Goal: Task Accomplishment & Management: Complete application form

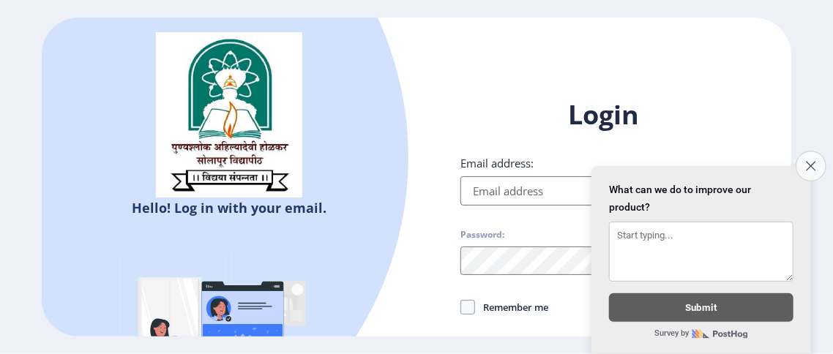
click at [807, 161] on icon "Close survey" at bounding box center [810, 166] width 10 height 10
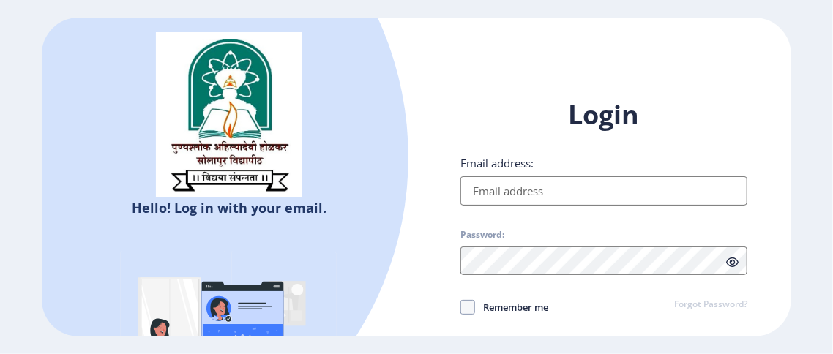
click at [555, 186] on input "Email address:" at bounding box center [603, 190] width 287 height 29
type input "[EMAIL_ADDRESS][DOMAIN_NAME]"
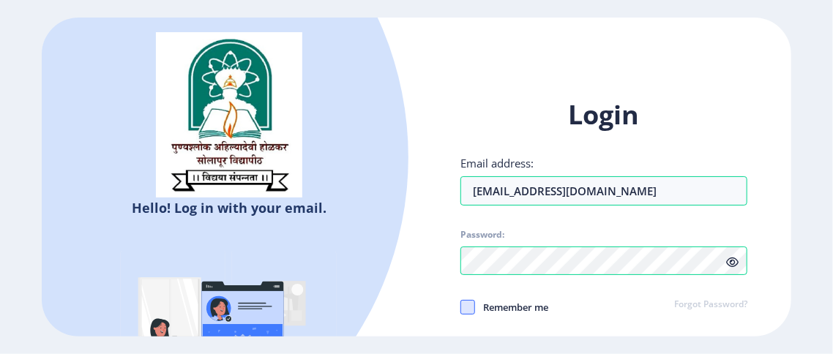
click at [472, 313] on span at bounding box center [467, 307] width 15 height 15
click at [461, 307] on input "Remember me" at bounding box center [460, 307] width 1 height 1
checkbox input "true"
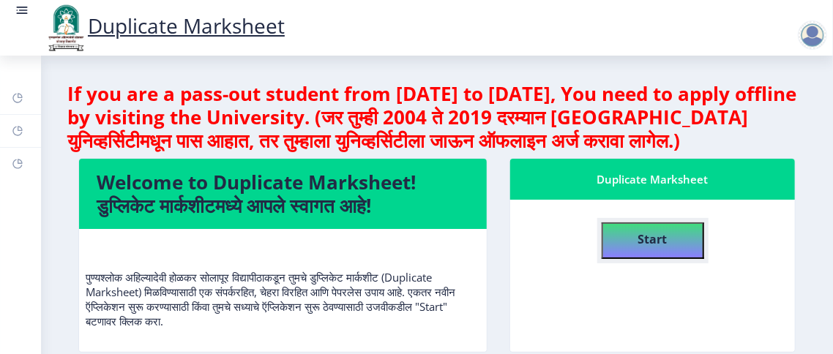
click at [638, 235] on b "Start" at bounding box center [652, 239] width 29 height 16
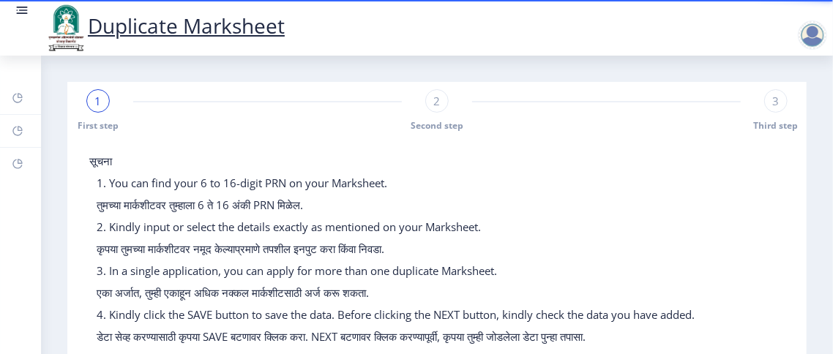
scroll to position [121, 0]
